Goal: Task Accomplishment & Management: Complete application form

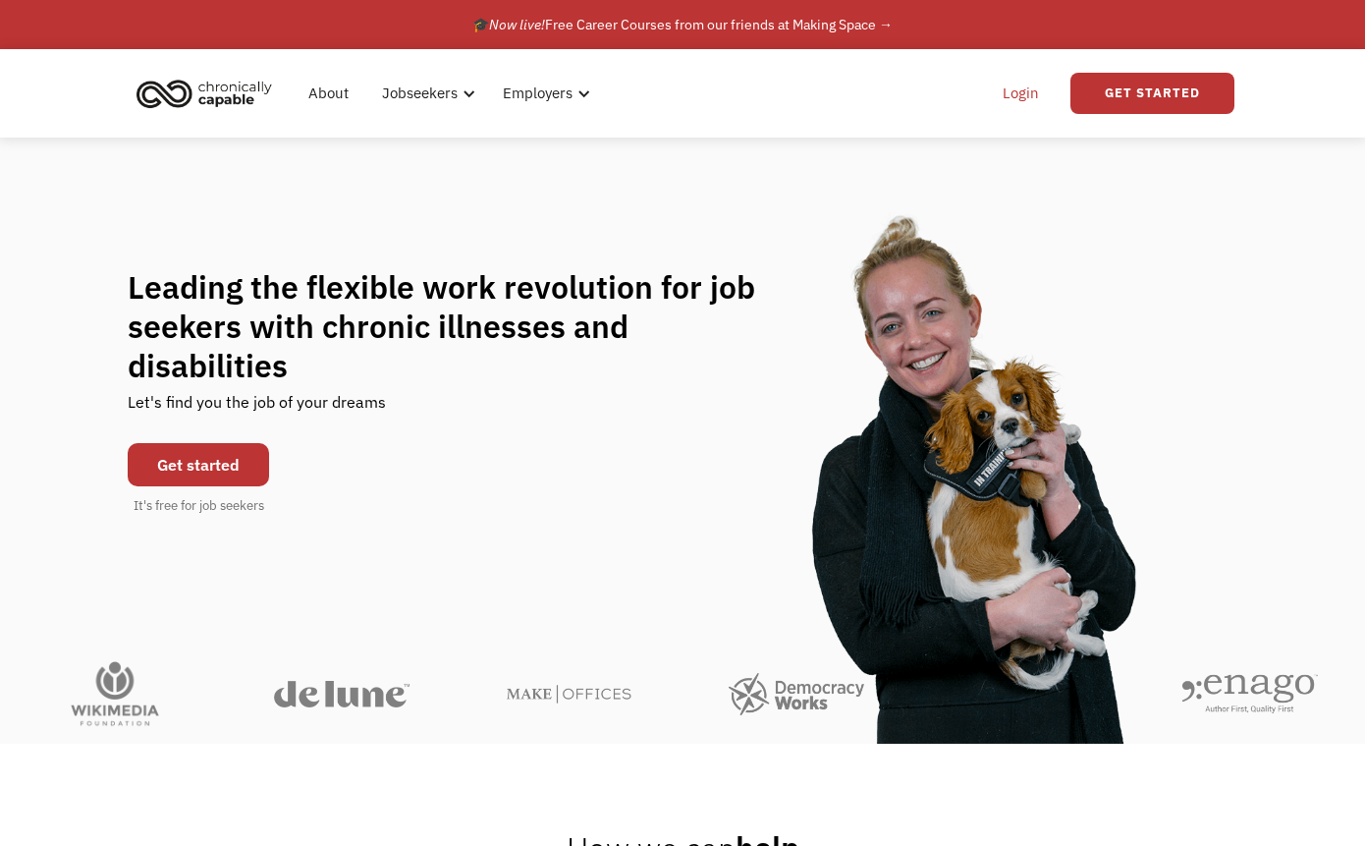
click at [1018, 87] on link "Login" at bounding box center [1021, 93] width 60 height 63
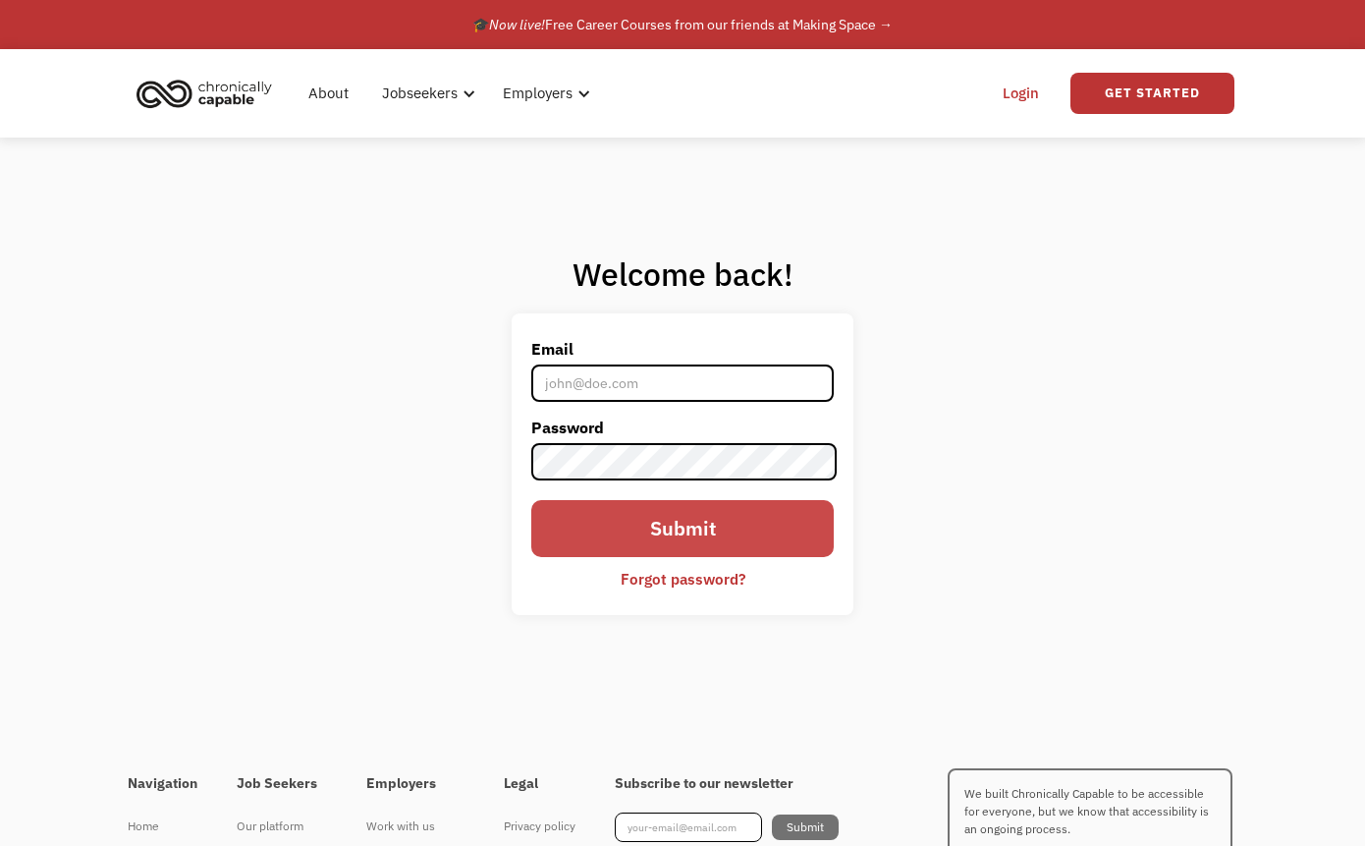
type input "aleezakarp@gmail.com"
click at [668, 526] on input "Submit" at bounding box center [682, 528] width 302 height 57
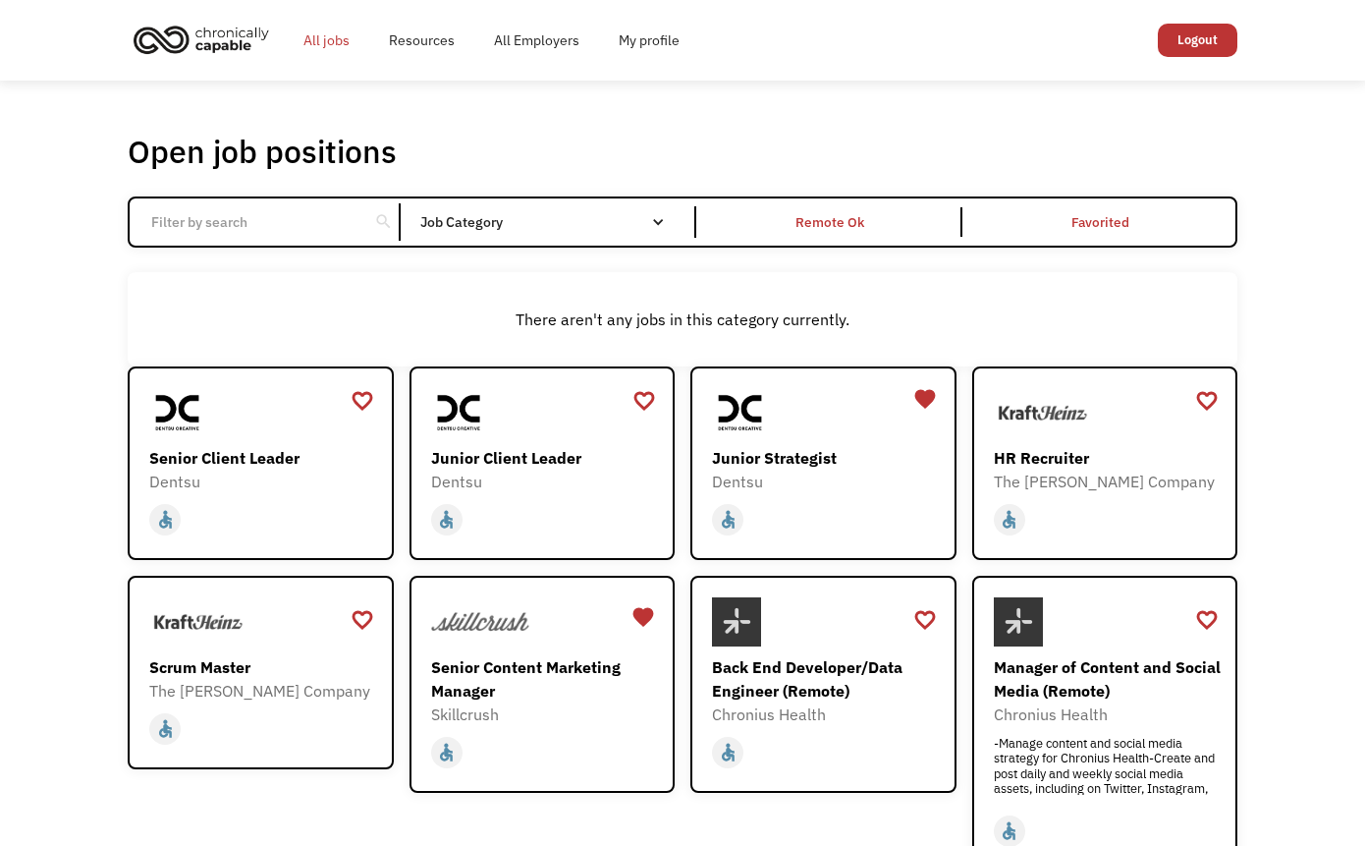
click at [334, 36] on link "All jobs" at bounding box center [326, 40] width 85 height 63
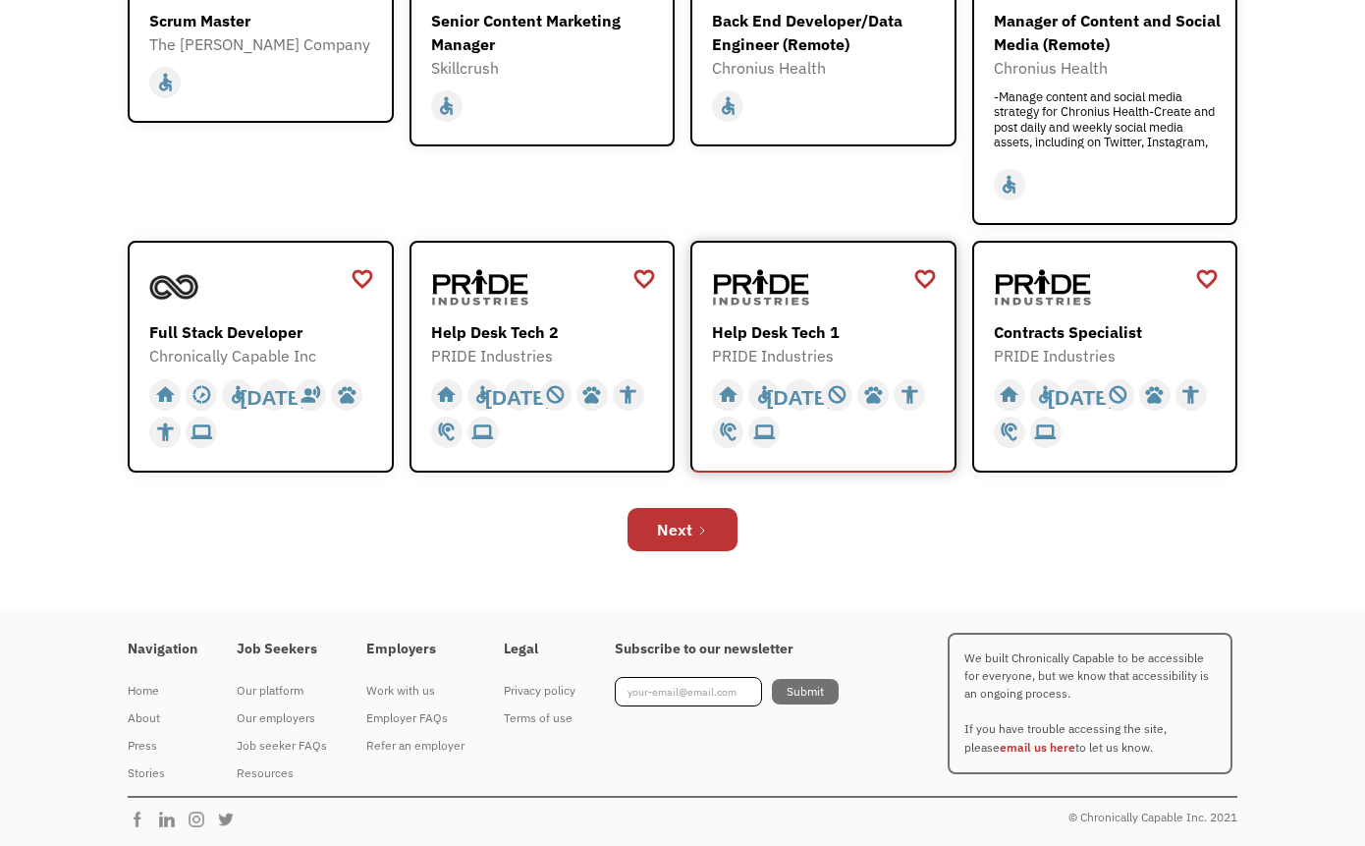
scroll to position [647, 0]
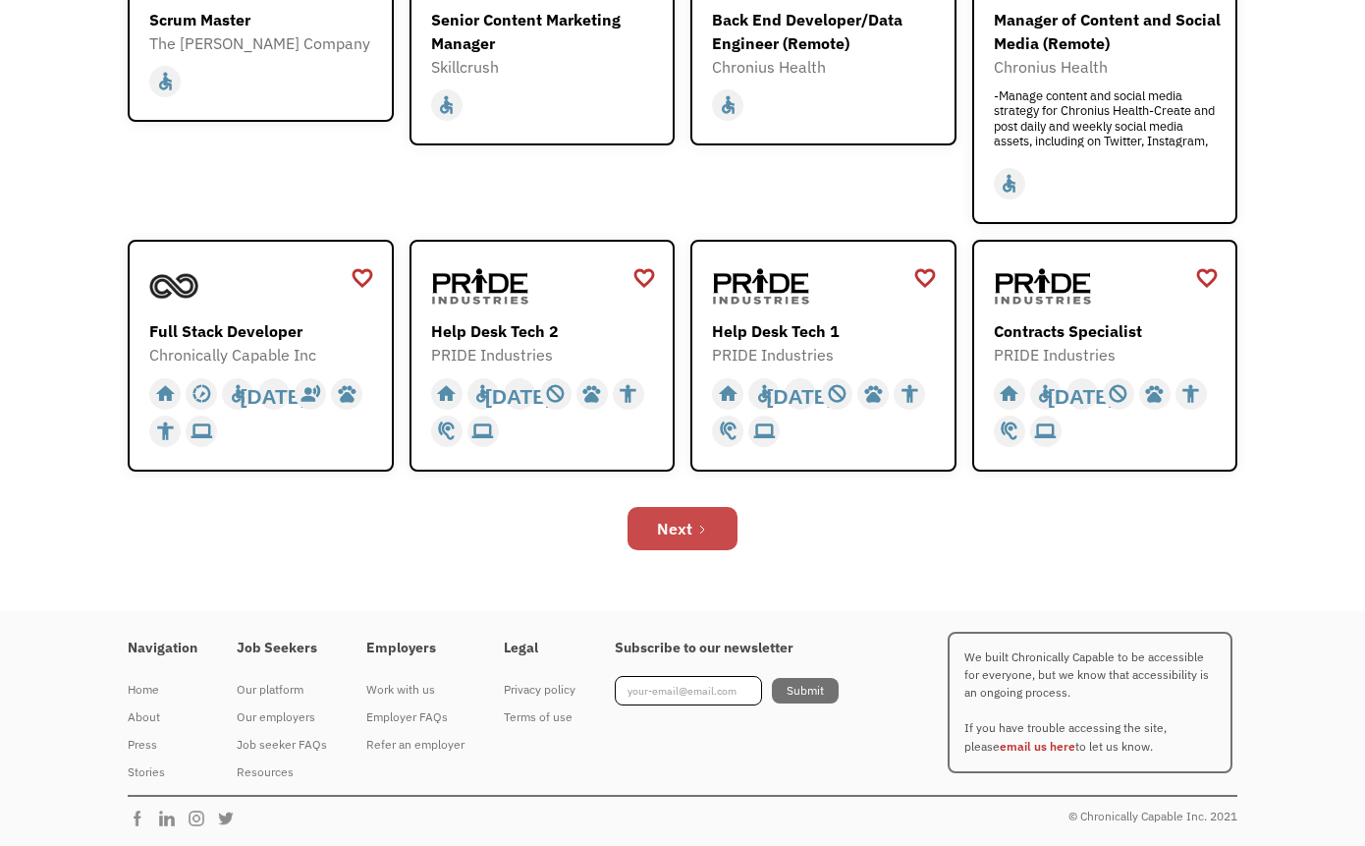
click at [688, 531] on div "Next" at bounding box center [674, 529] width 35 height 24
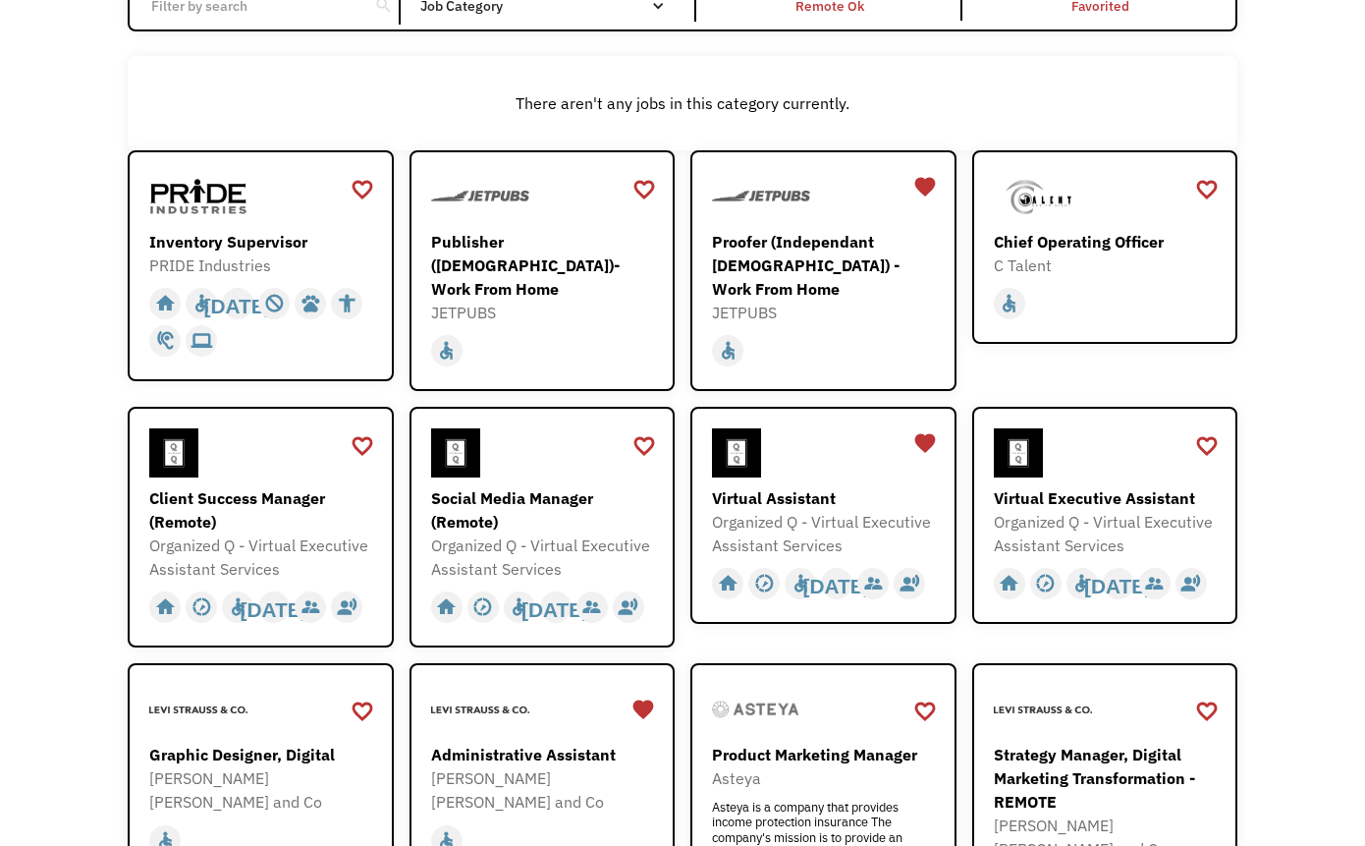
scroll to position [218, 0]
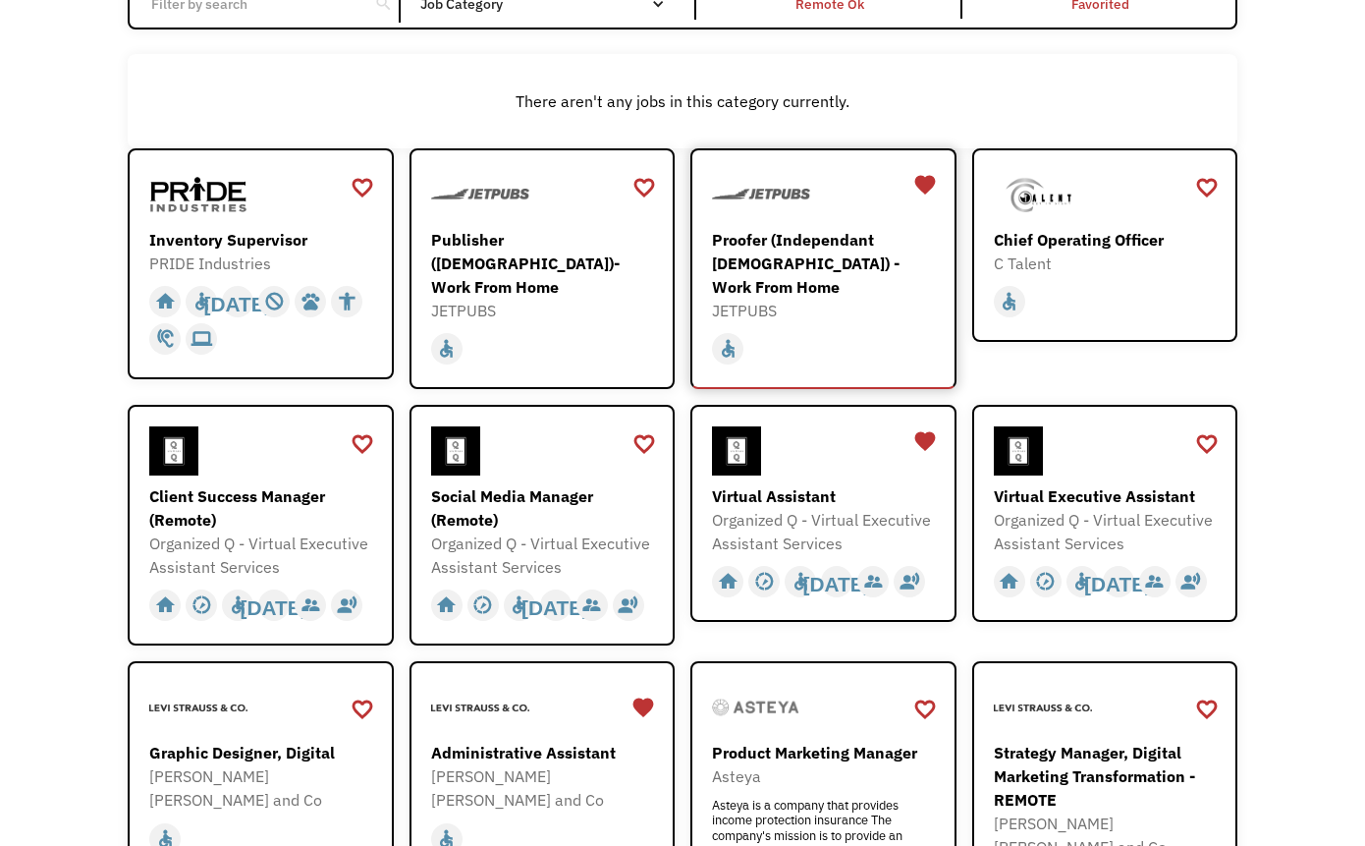
click at [824, 257] on div "Proofer (Independant [DEMOGRAPHIC_DATA]) - Work From Home" at bounding box center [826, 263] width 228 height 71
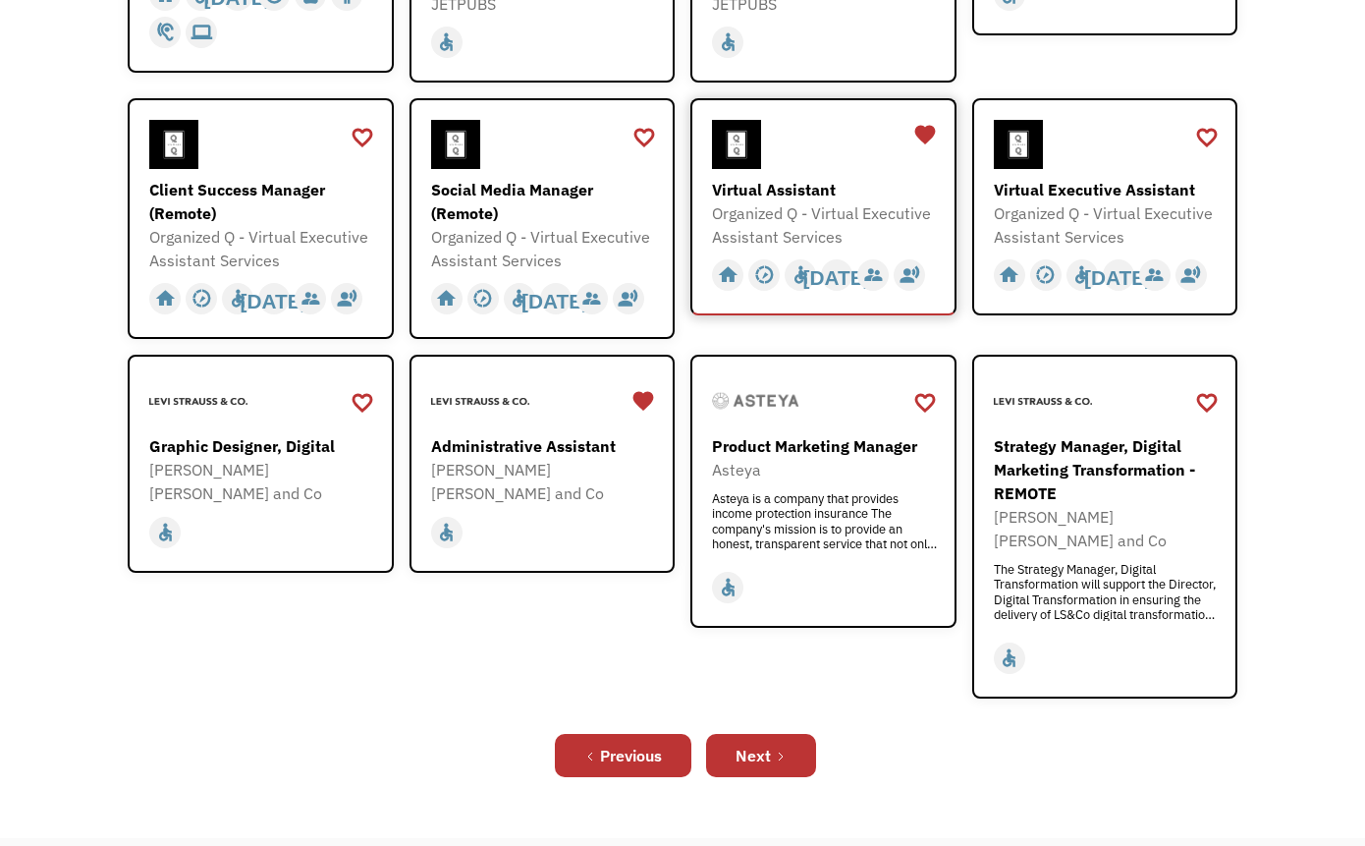
scroll to position [526, 0]
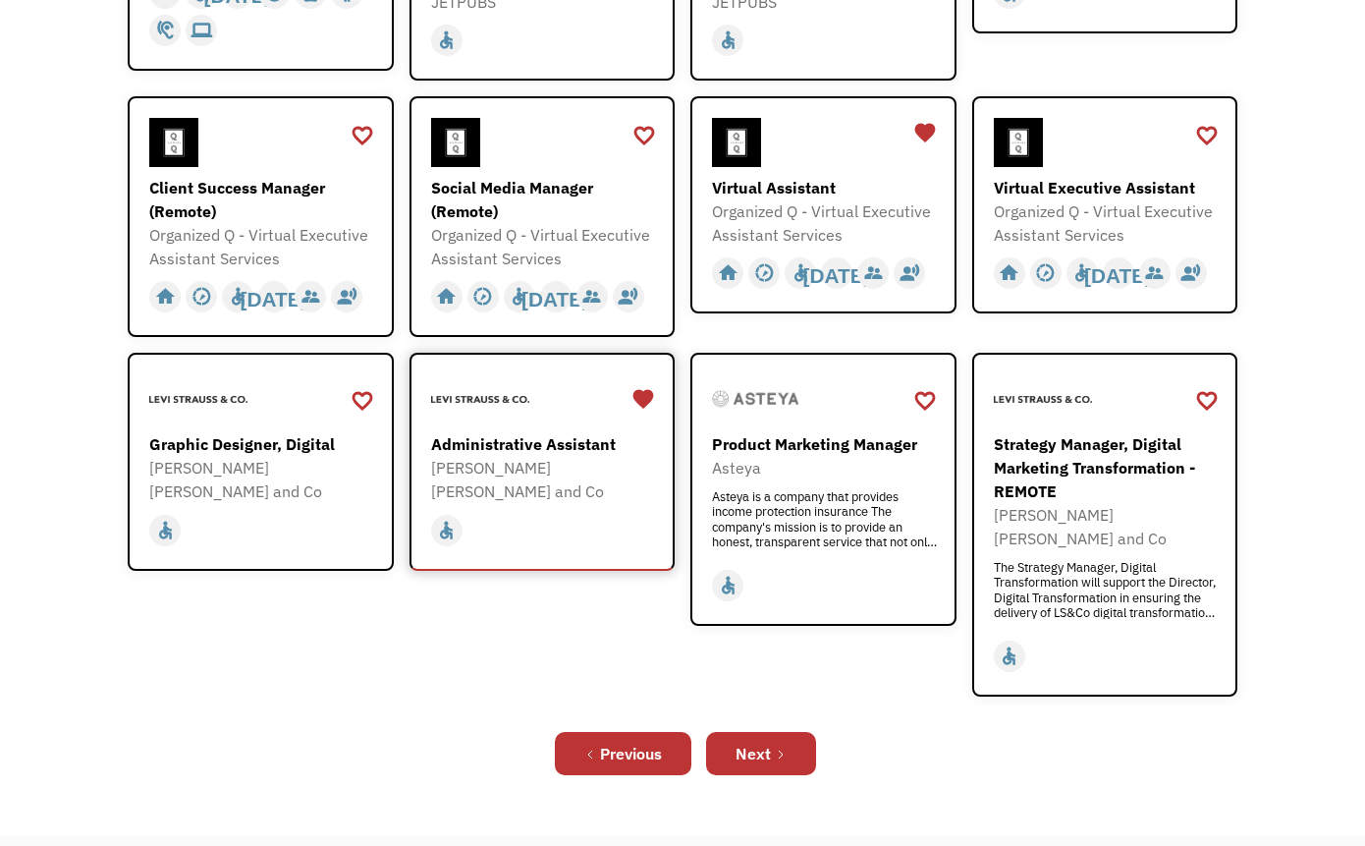
click at [528, 457] on div "[PERSON_NAME] [PERSON_NAME] and Co" at bounding box center [545, 479] width 228 height 47
click at [743, 741] on div "Next" at bounding box center [753, 753] width 35 height 24
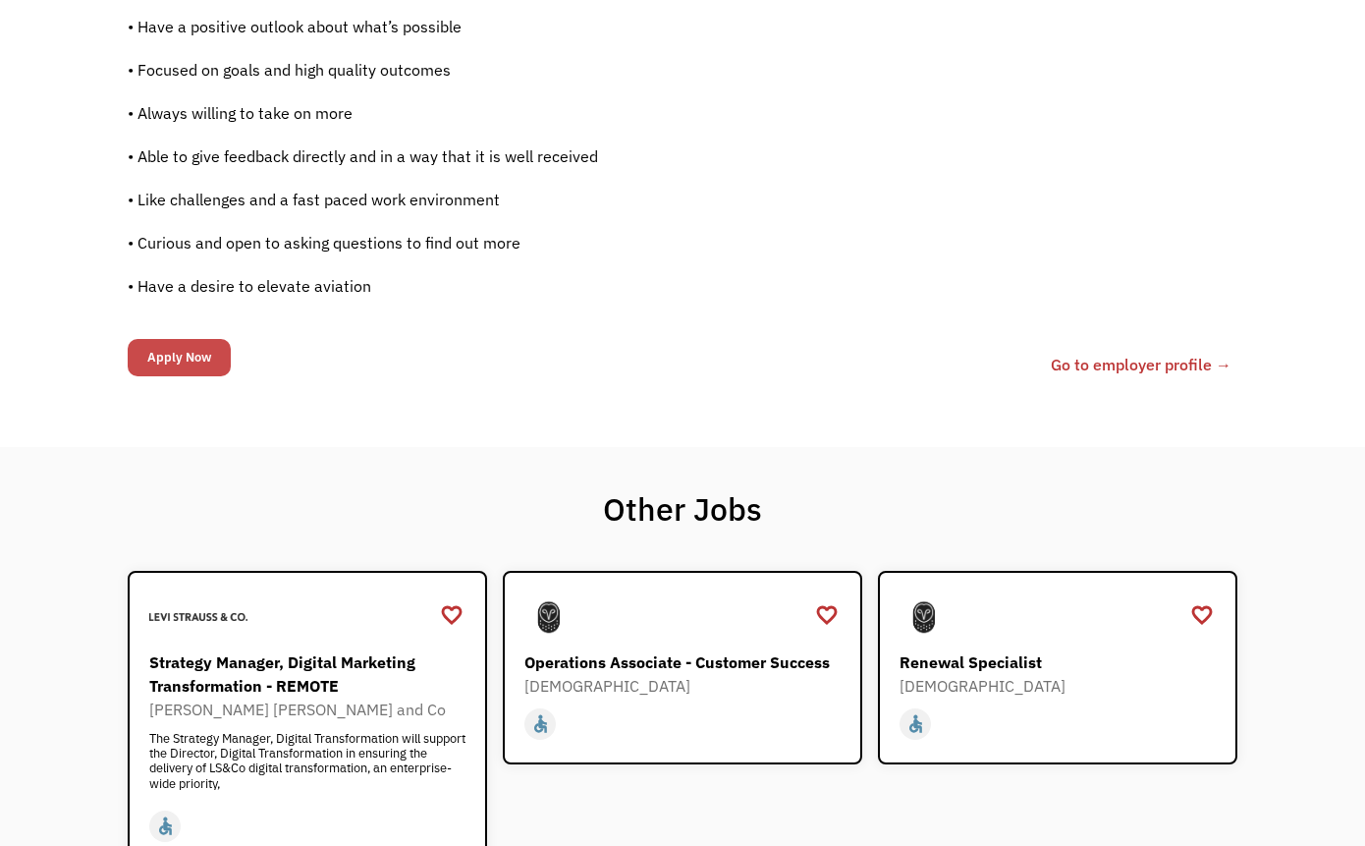
click at [199, 359] on input "Apply Now" at bounding box center [179, 357] width 103 height 37
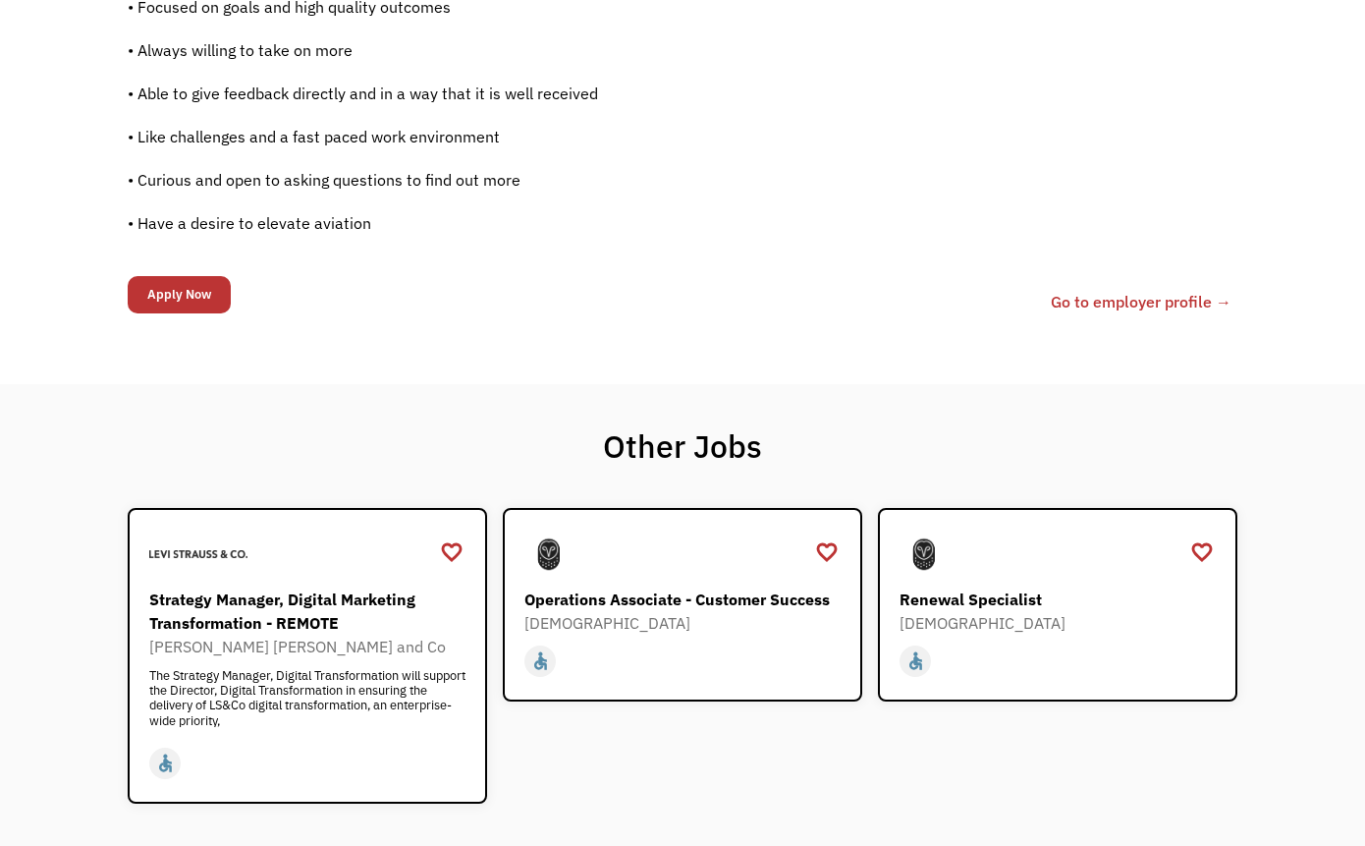
scroll to position [1538, 0]
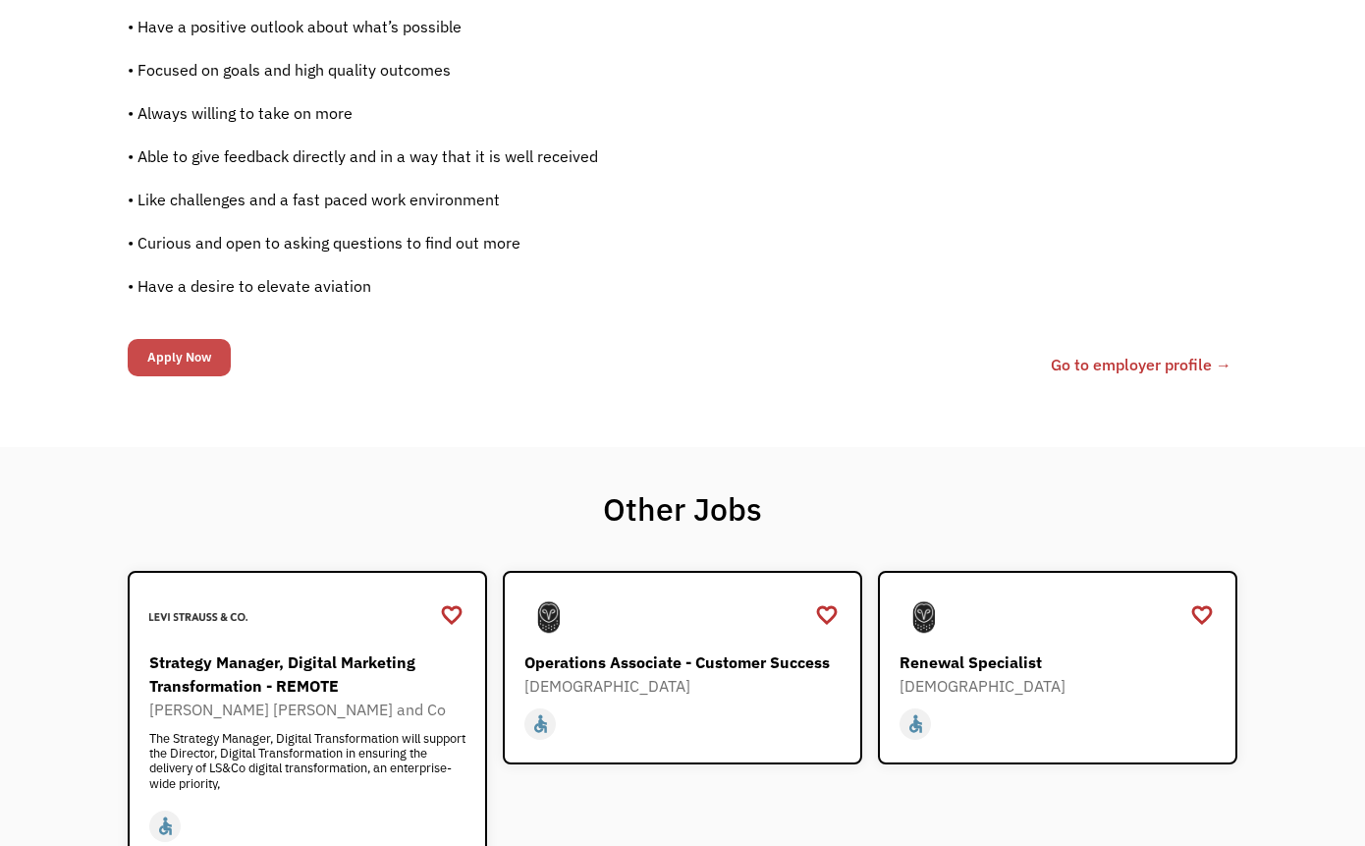
click at [185, 355] on input "Apply Now" at bounding box center [179, 357] width 103 height 37
click at [1158, 364] on link "Go to employer profile →" at bounding box center [1141, 365] width 181 height 24
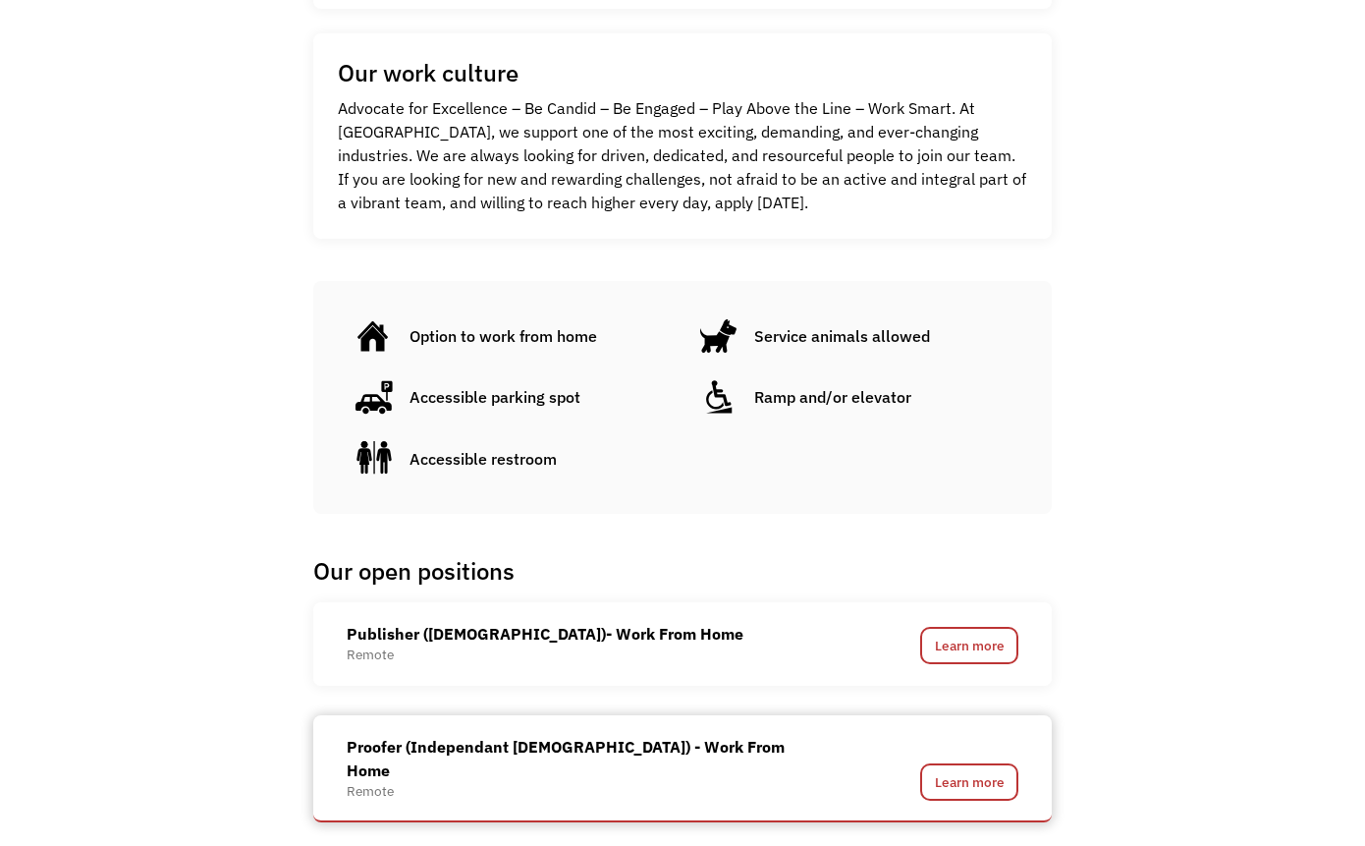
scroll to position [1360, 0]
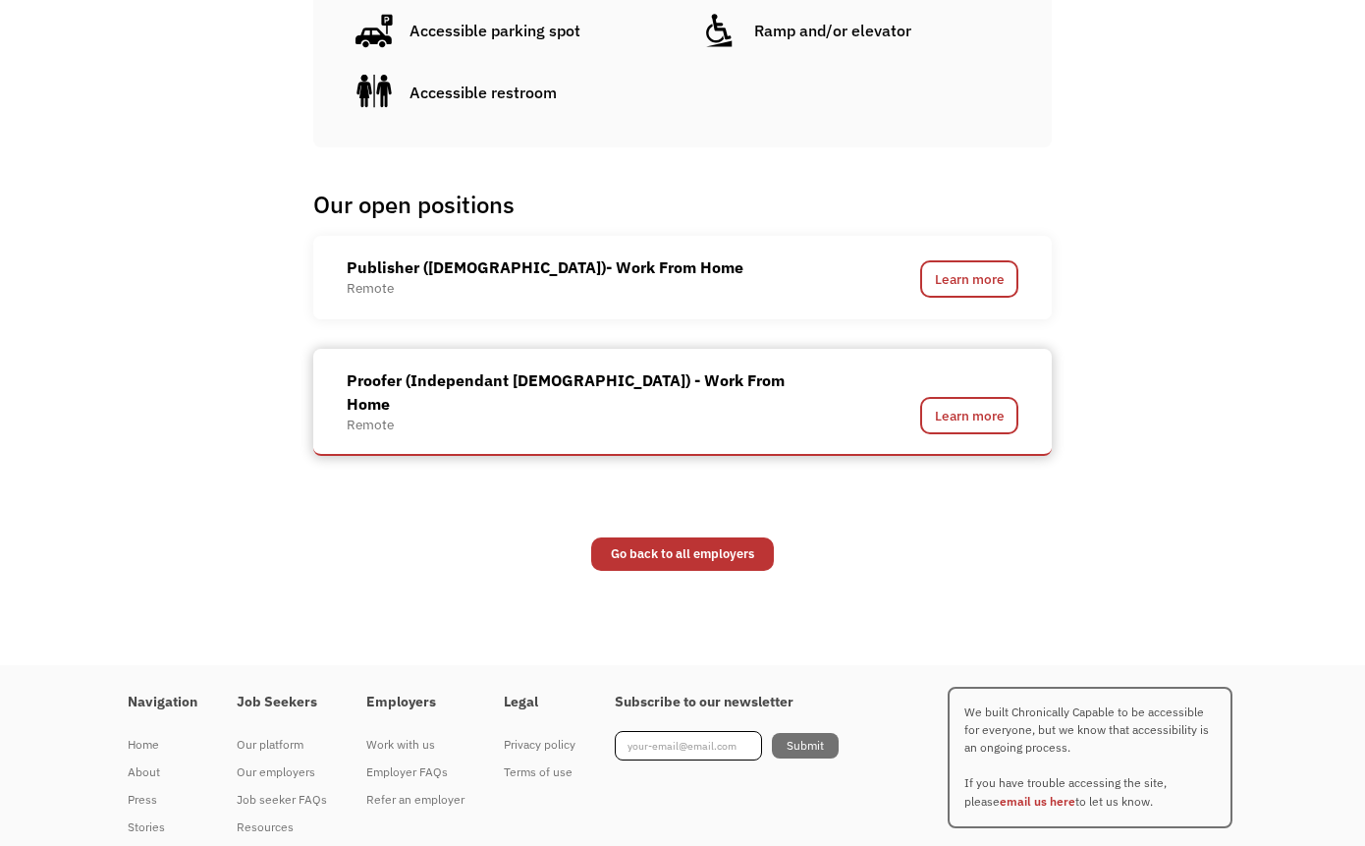
click at [524, 374] on div "Proofer (Independant [DEMOGRAPHIC_DATA]) - Work From Home" at bounding box center [586, 391] width 478 height 47
click at [973, 397] on link "Learn more" at bounding box center [969, 415] width 98 height 37
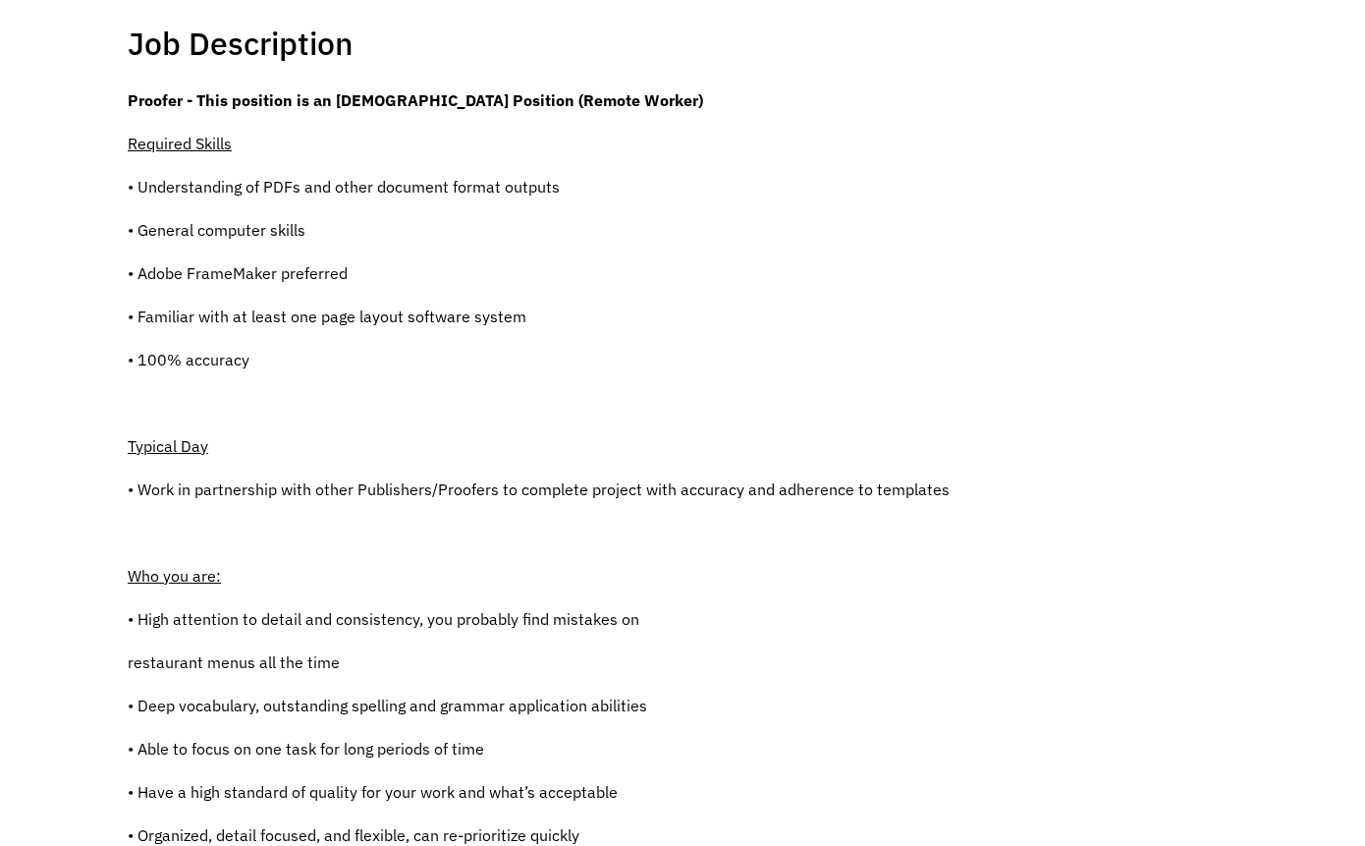
scroll to position [430, 0]
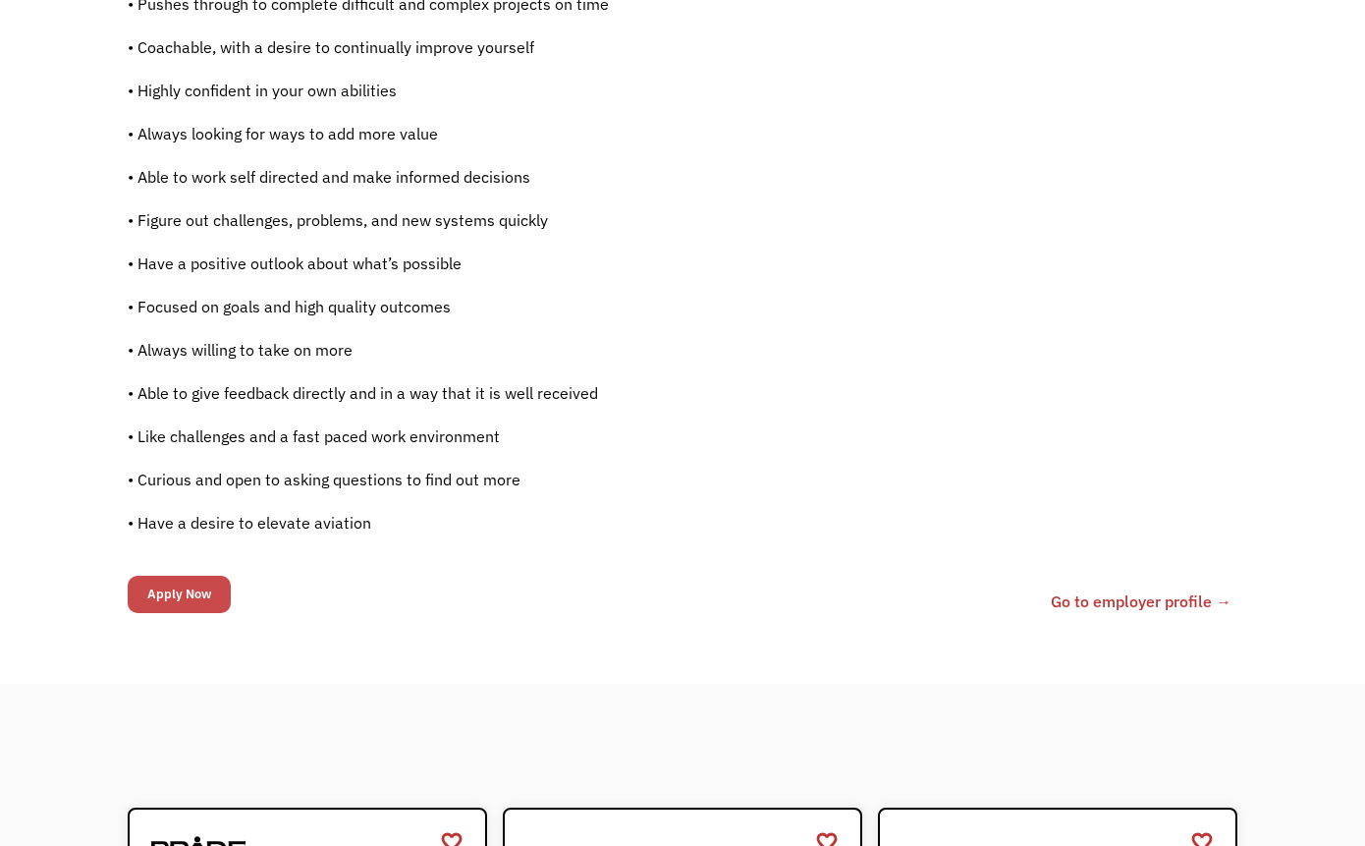
click at [201, 601] on input "Apply Now" at bounding box center [179, 593] width 103 height 37
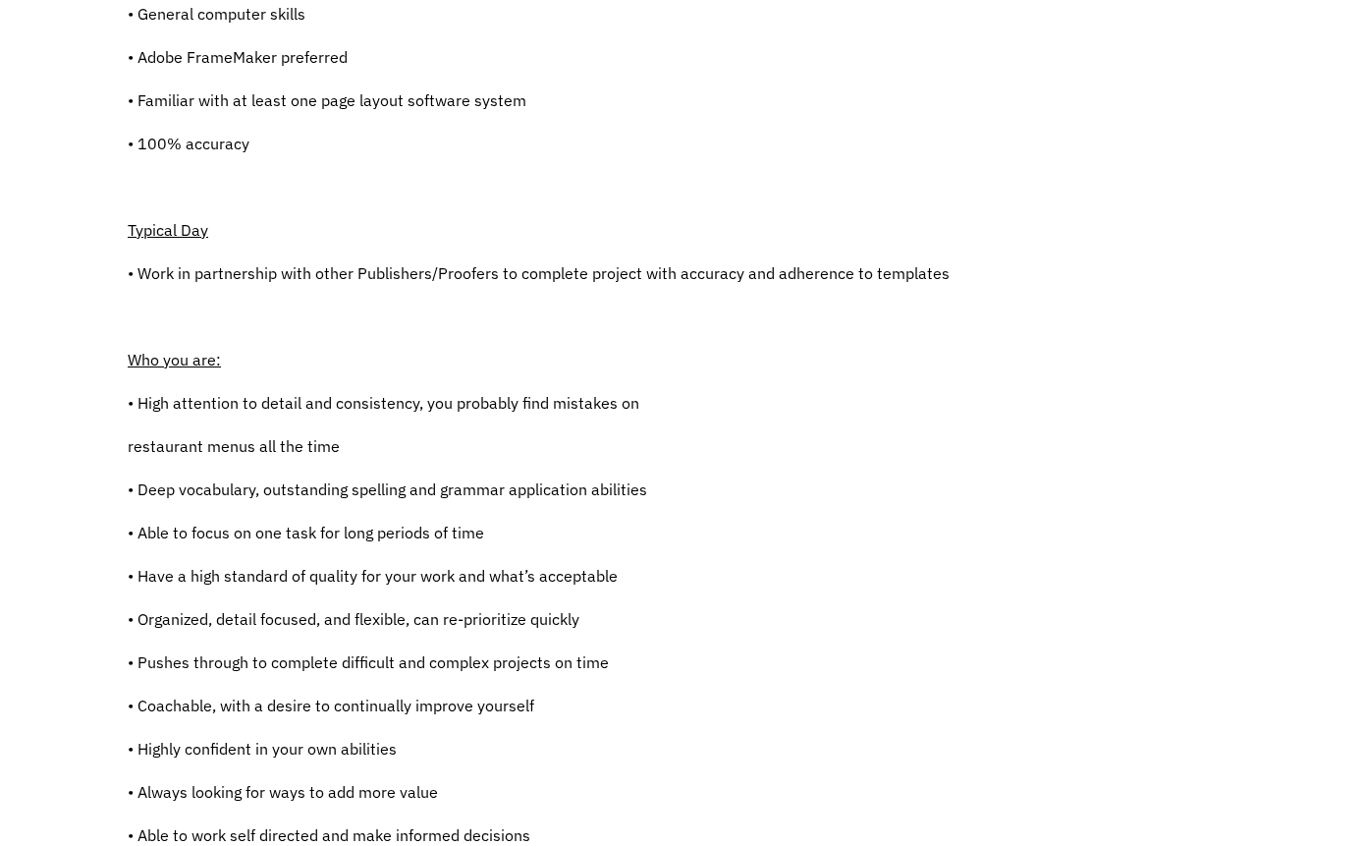
scroll to position [0, 0]
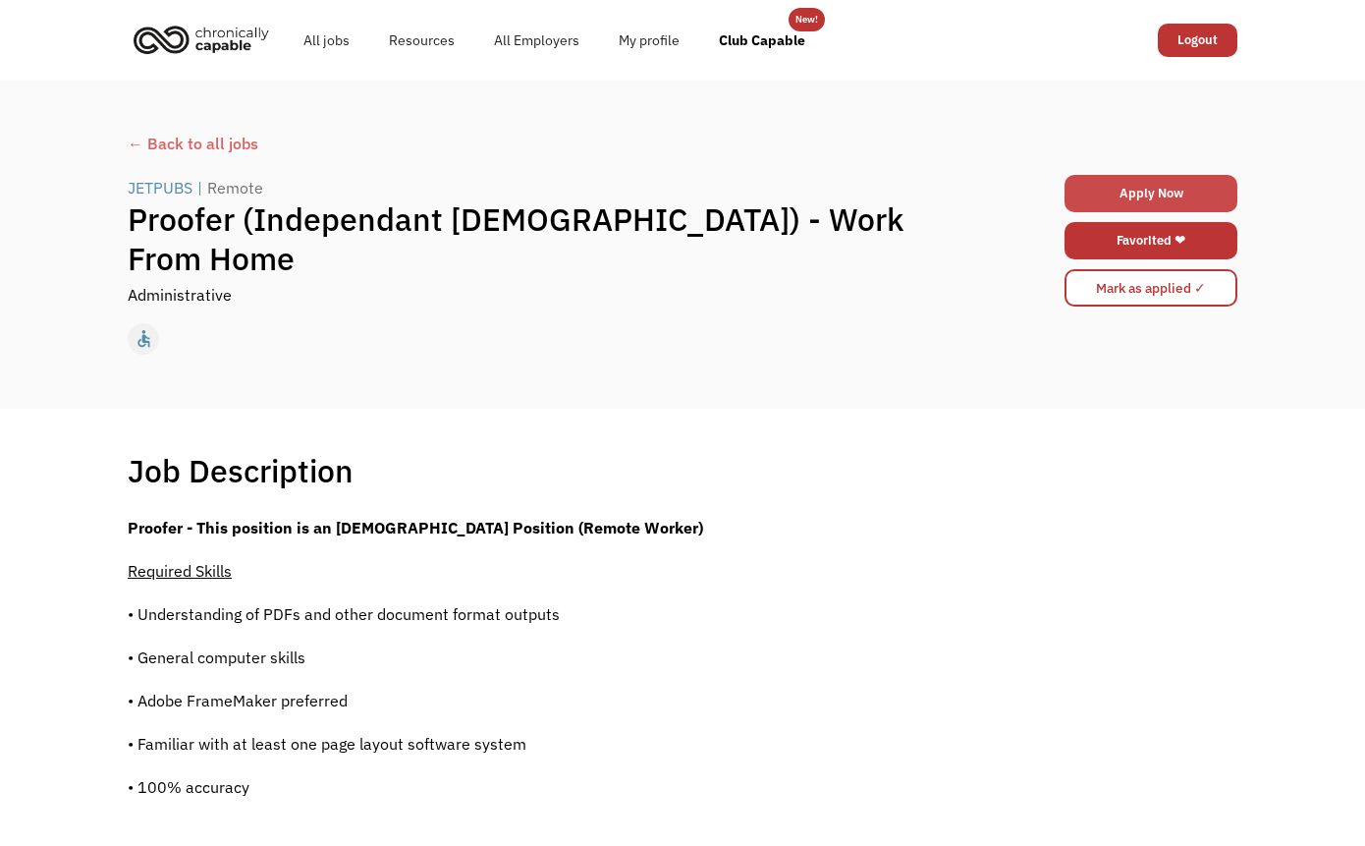
click at [1157, 193] on link "Apply Now" at bounding box center [1151, 193] width 173 height 37
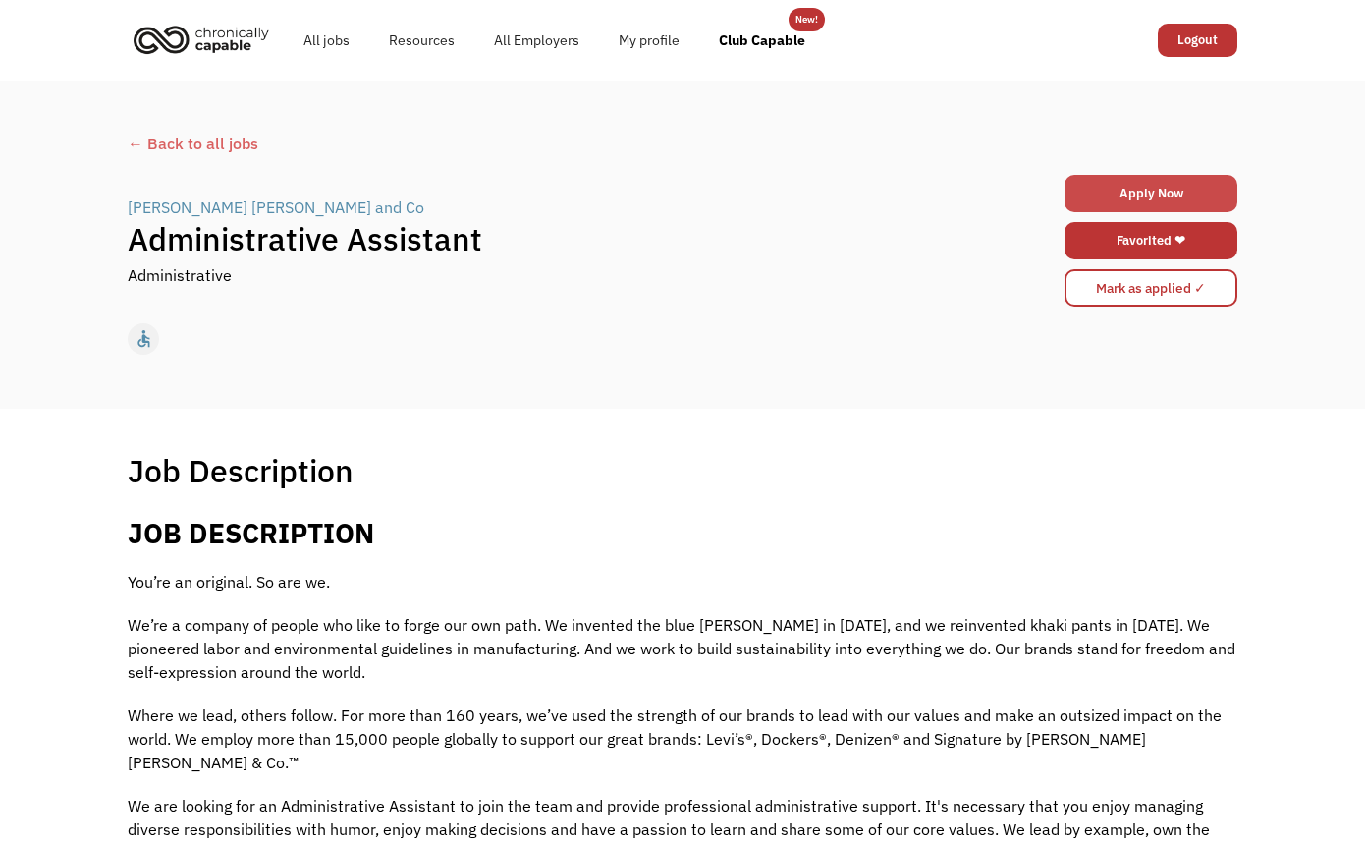
click at [1162, 191] on link "Apply Now" at bounding box center [1151, 193] width 173 height 37
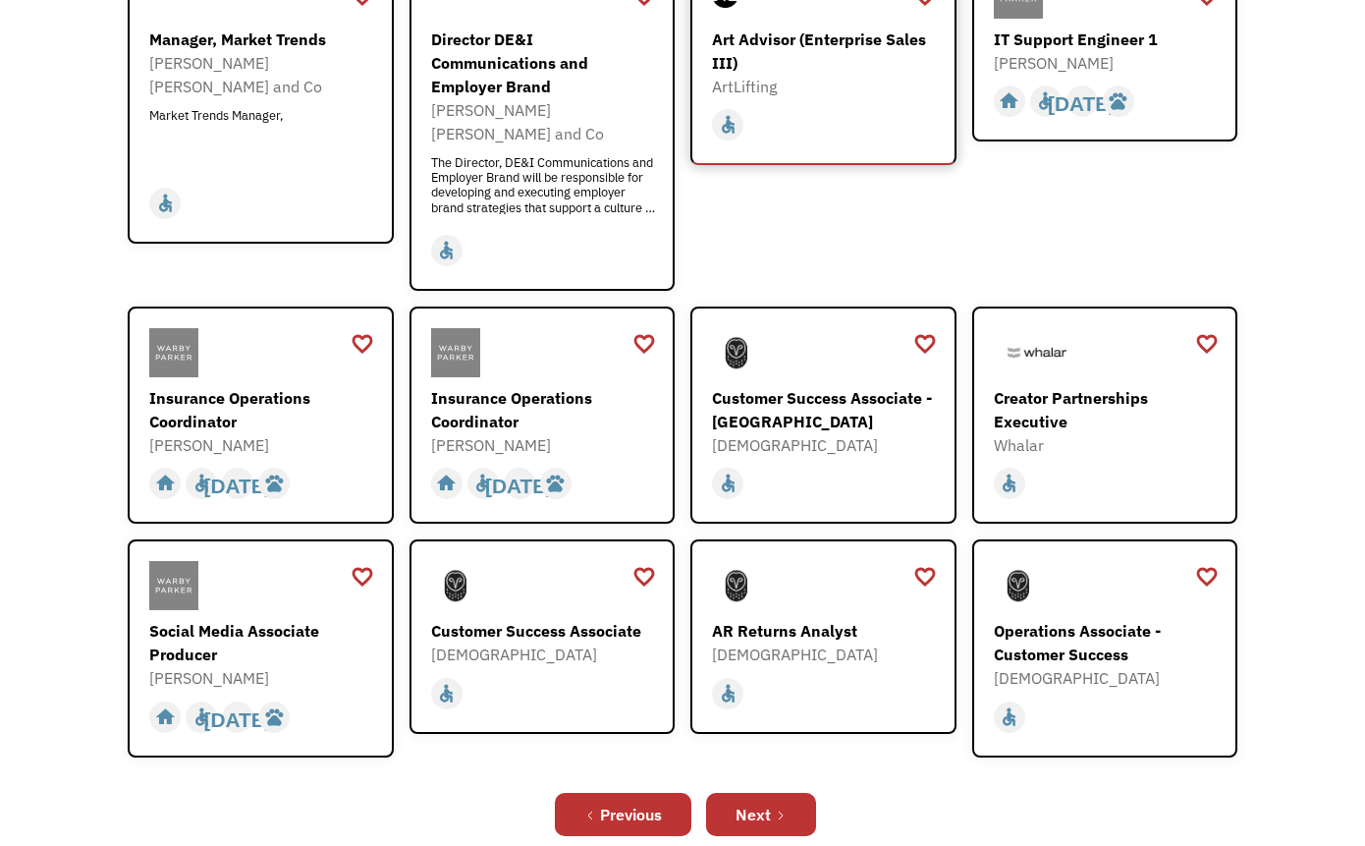
scroll to position [423, 0]
